Goal: Transaction & Acquisition: Purchase product/service

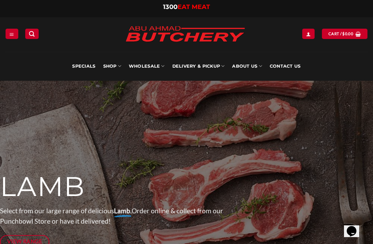
click at [146, 64] on link "Wholesale" at bounding box center [147, 66] width 36 height 29
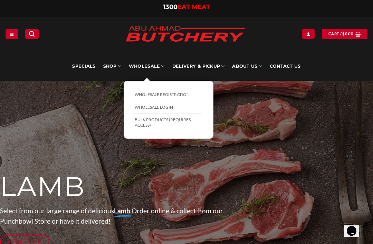
click at [153, 122] on link "BULK Products (Requires Access)" at bounding box center [169, 123] width 68 height 18
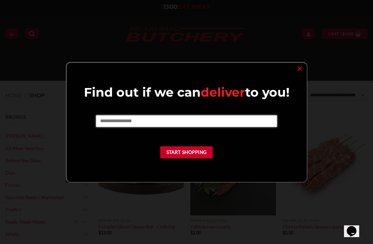
click at [135, 124] on input "text" at bounding box center [186, 121] width 181 height 12
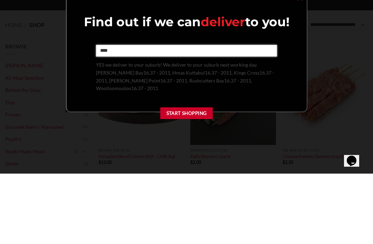
type input "****"
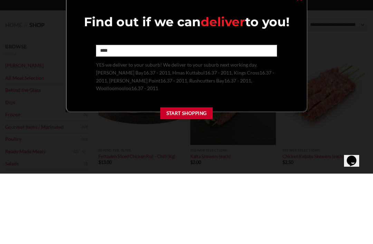
click at [202, 132] on span "YES we deliver to your suburb! We deliver to your suburb next working day. Eliz…" at bounding box center [185, 146] width 178 height 29
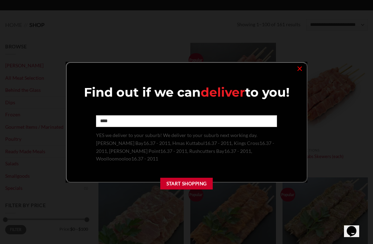
click at [201, 178] on button "Start Shopping" at bounding box center [186, 184] width 53 height 12
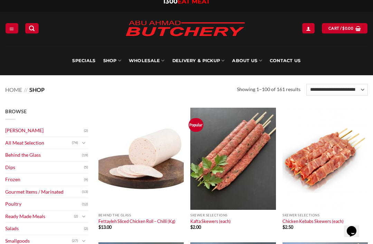
scroll to position [6, 0]
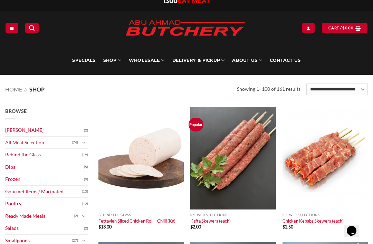
click at [15, 140] on link "All Meat Selection" at bounding box center [38, 143] width 67 height 12
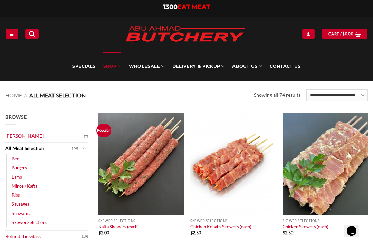
click at [16, 158] on link "Beef" at bounding box center [16, 158] width 9 height 9
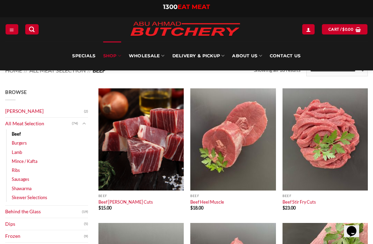
scroll to position [24, 0]
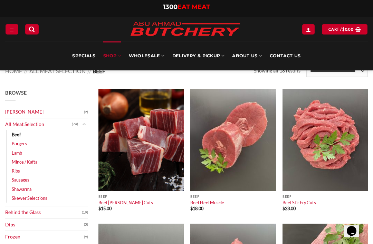
click at [17, 125] on link "All Meat Selection" at bounding box center [38, 124] width 67 height 12
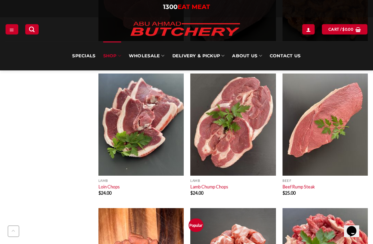
scroll to position [2090, 0]
